Goal: Task Accomplishment & Management: Manage account settings

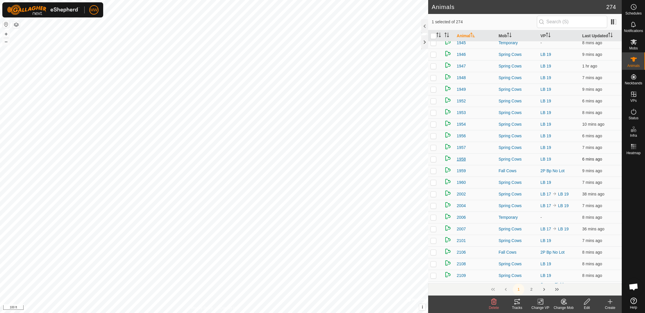
scroll to position [1730, 0]
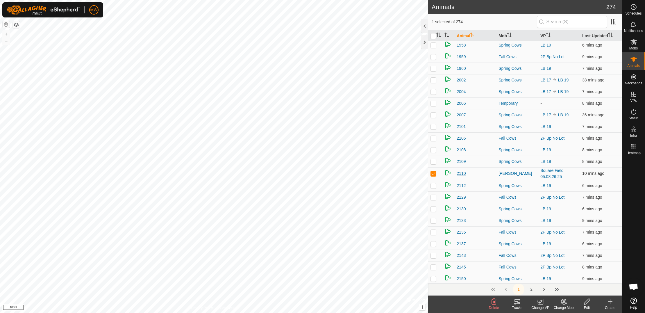
click at [462, 174] on span "2110" at bounding box center [461, 173] width 9 height 6
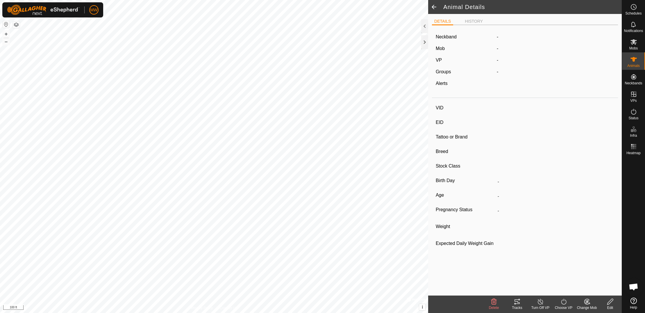
type input "2110"
type input "-"
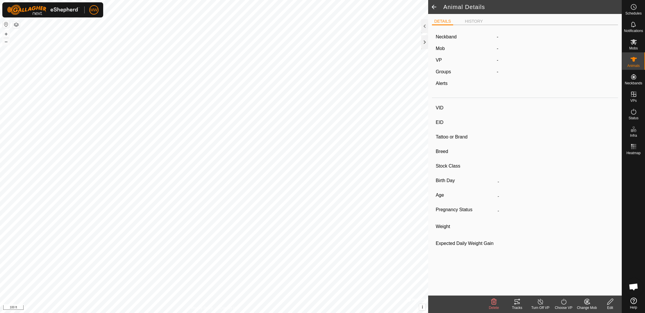
type input "0 kg"
type input "-"
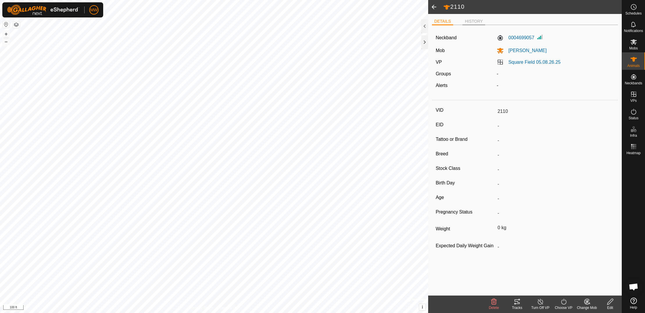
click at [475, 21] on li "HISTORY" at bounding box center [473, 21] width 23 height 7
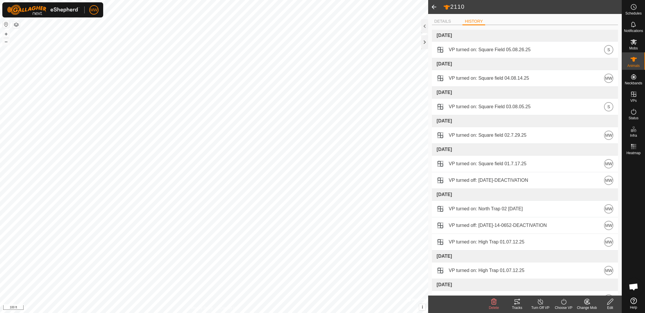
click at [434, 9] on span at bounding box center [434, 7] width 12 height 14
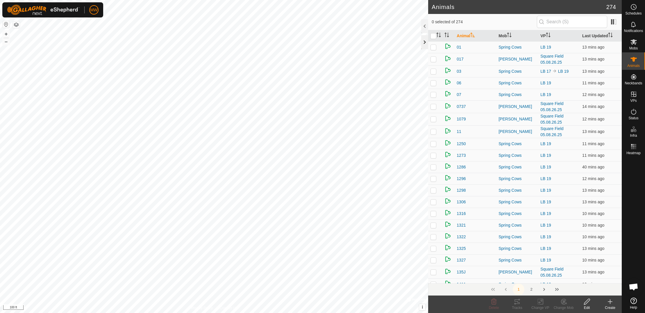
click at [424, 43] on div at bounding box center [424, 42] width 7 height 14
